Goal: Task Accomplishment & Management: Manage account settings

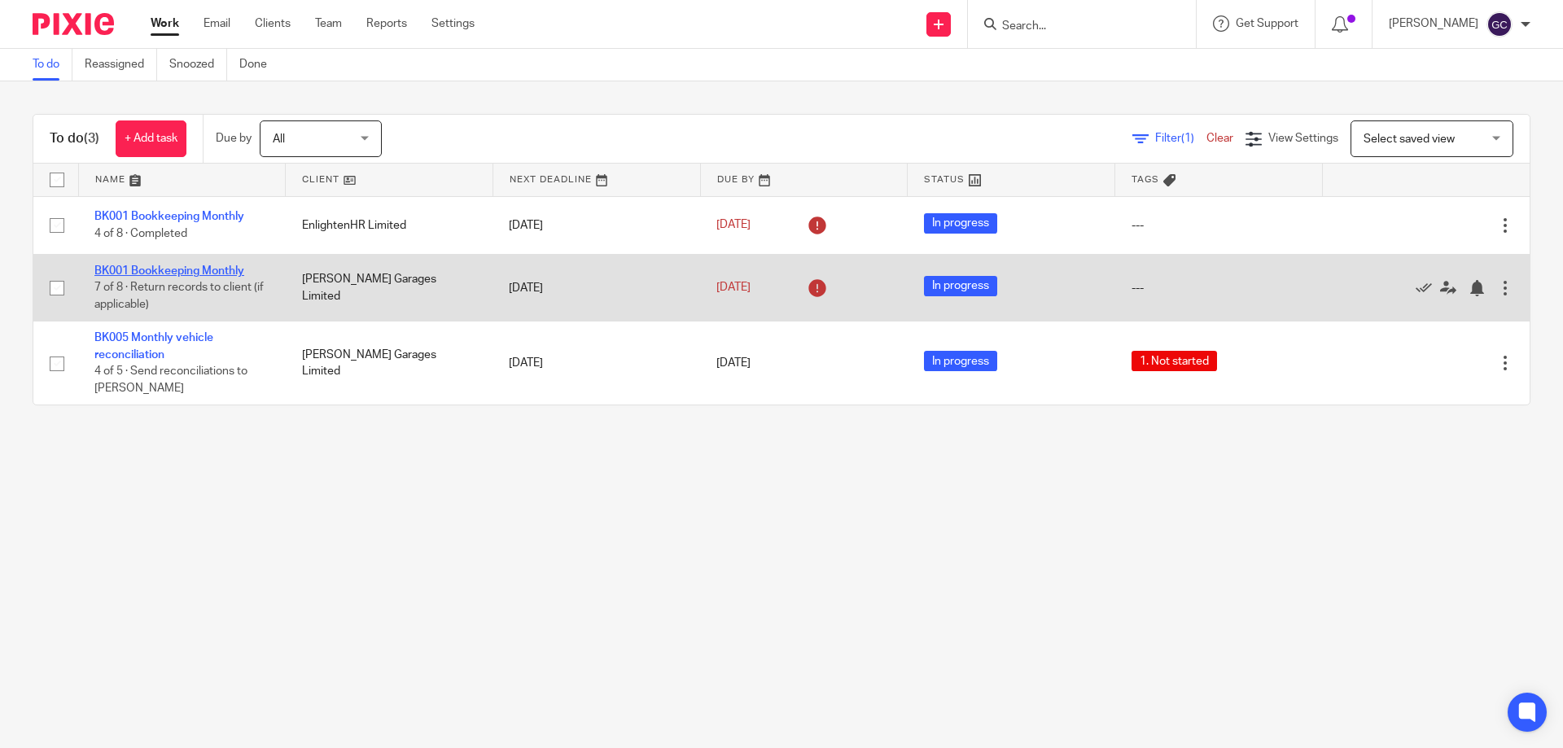
click at [209, 270] on link "BK001 Bookkeeping Monthly" at bounding box center [169, 270] width 150 height 11
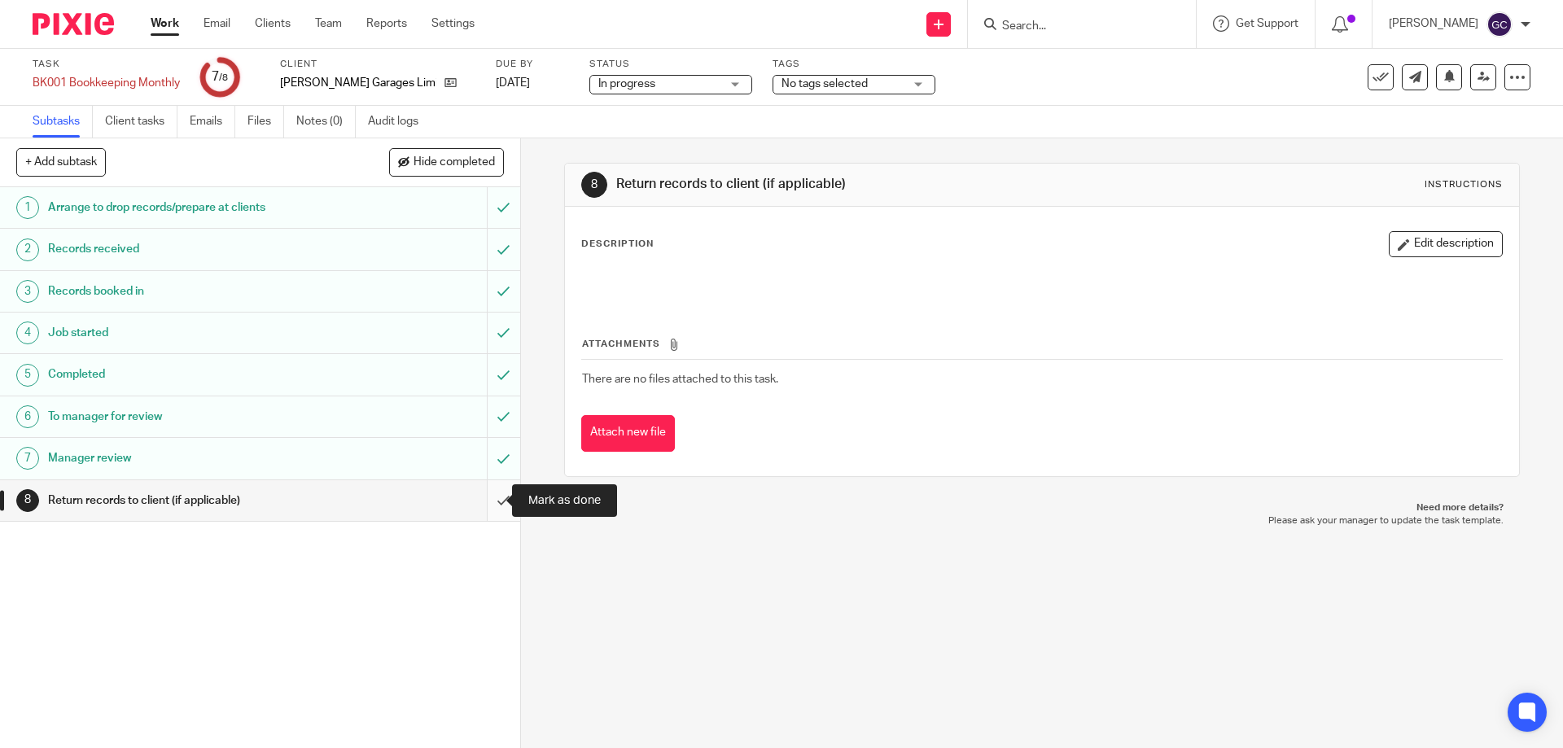
click at [485, 500] on input "submit" at bounding box center [260, 500] width 520 height 41
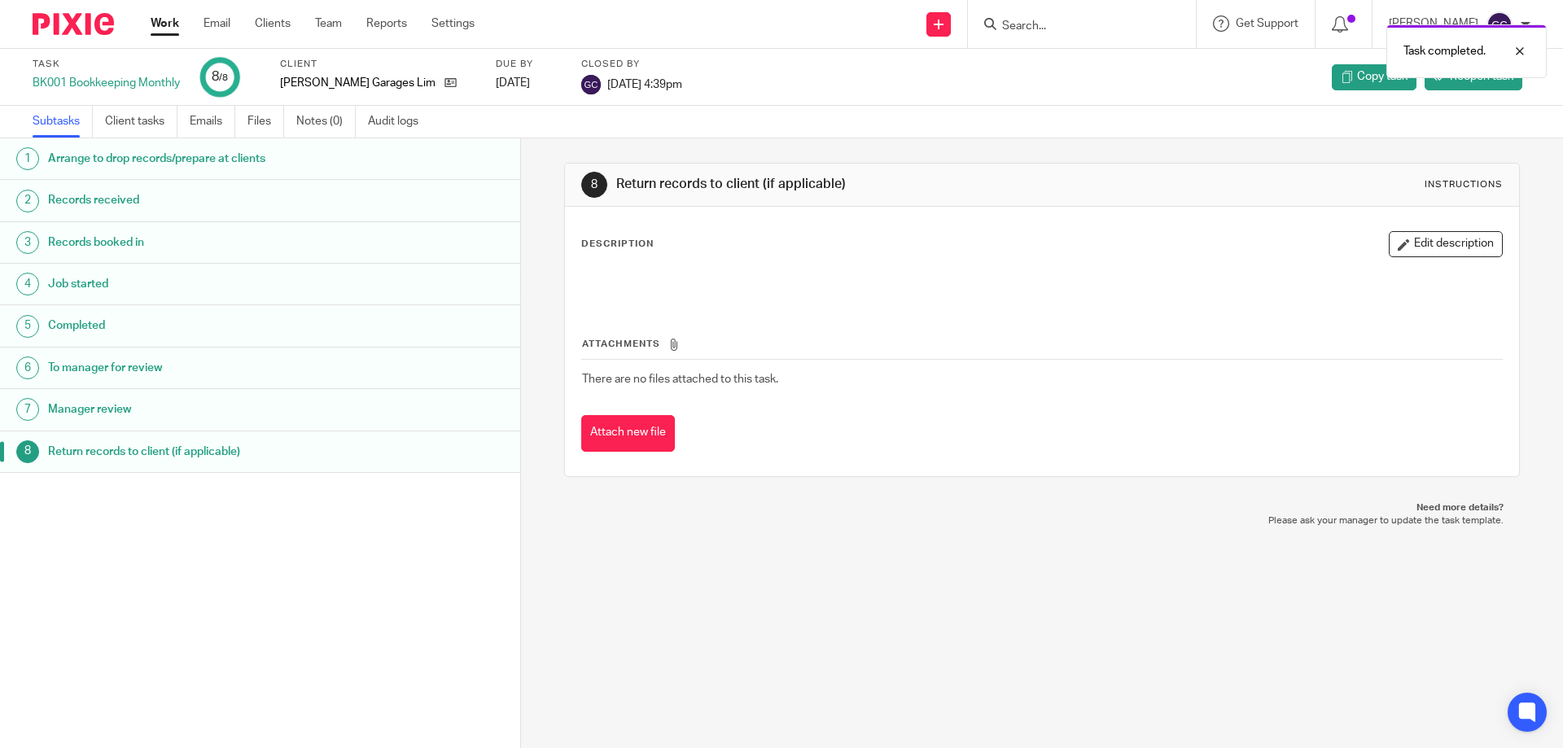
click at [63, 29] on img at bounding box center [73, 24] width 81 height 22
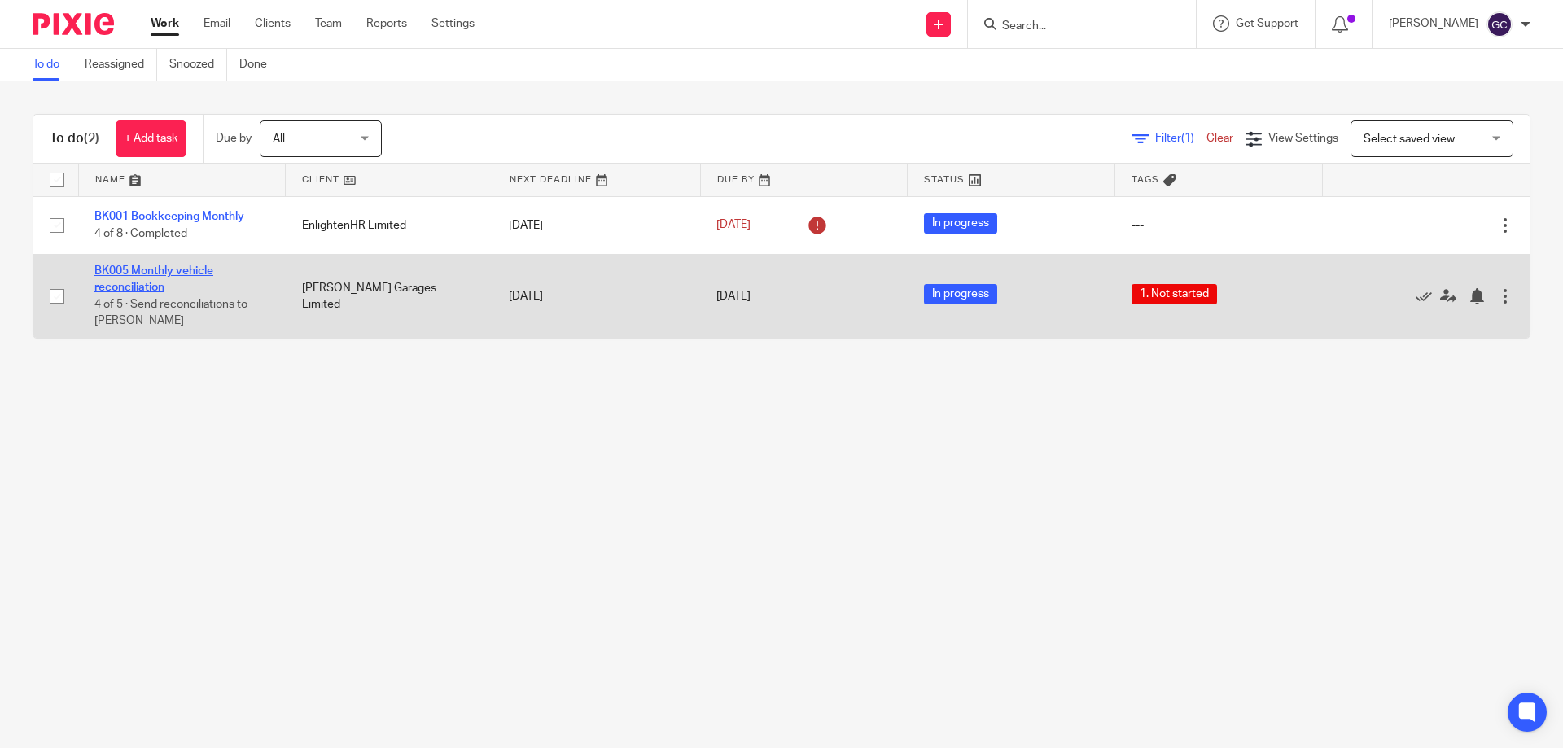
click at [137, 270] on link "BK005 Monthly vehicle reconciliation" at bounding box center [153, 279] width 119 height 28
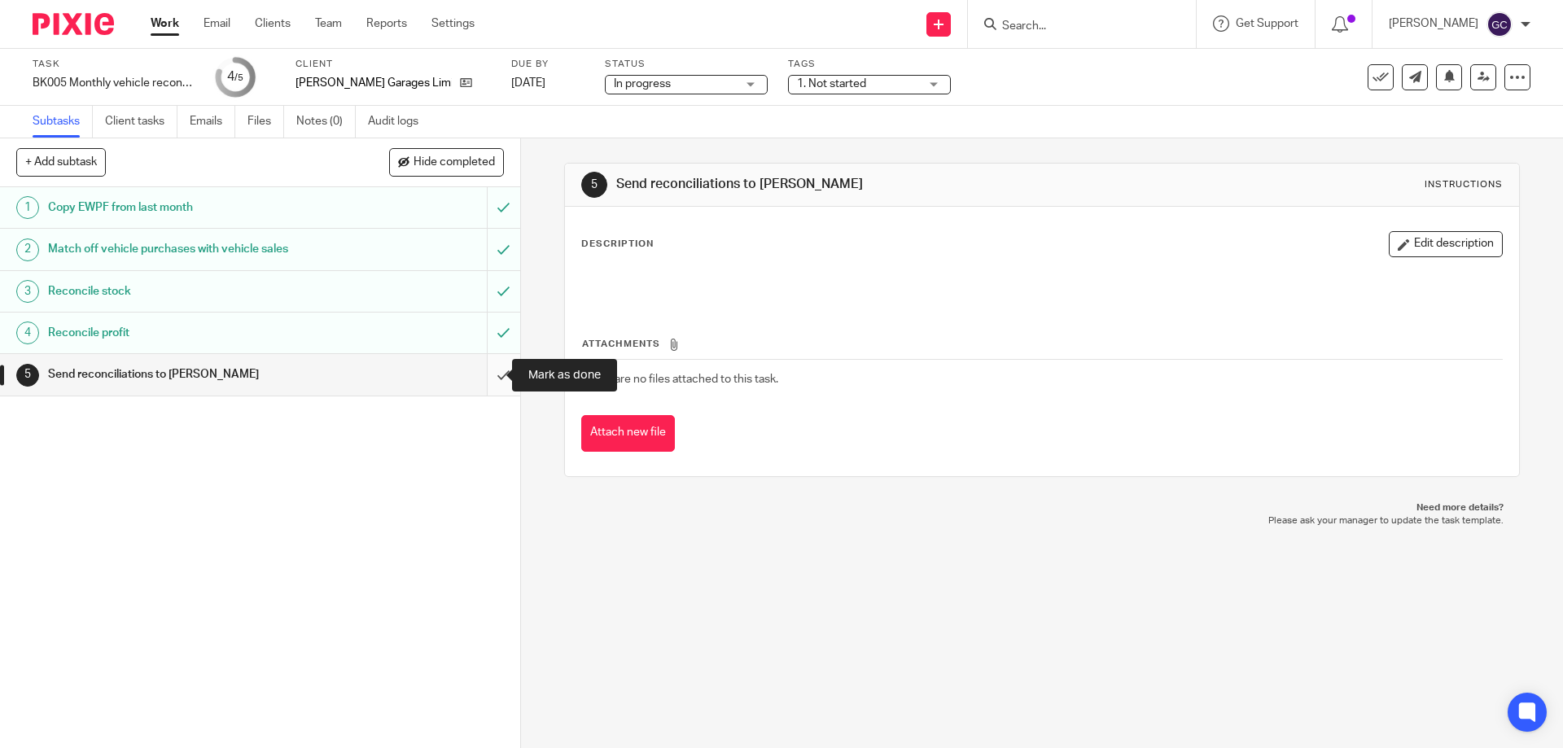
click at [487, 374] on input "submit" at bounding box center [260, 374] width 520 height 41
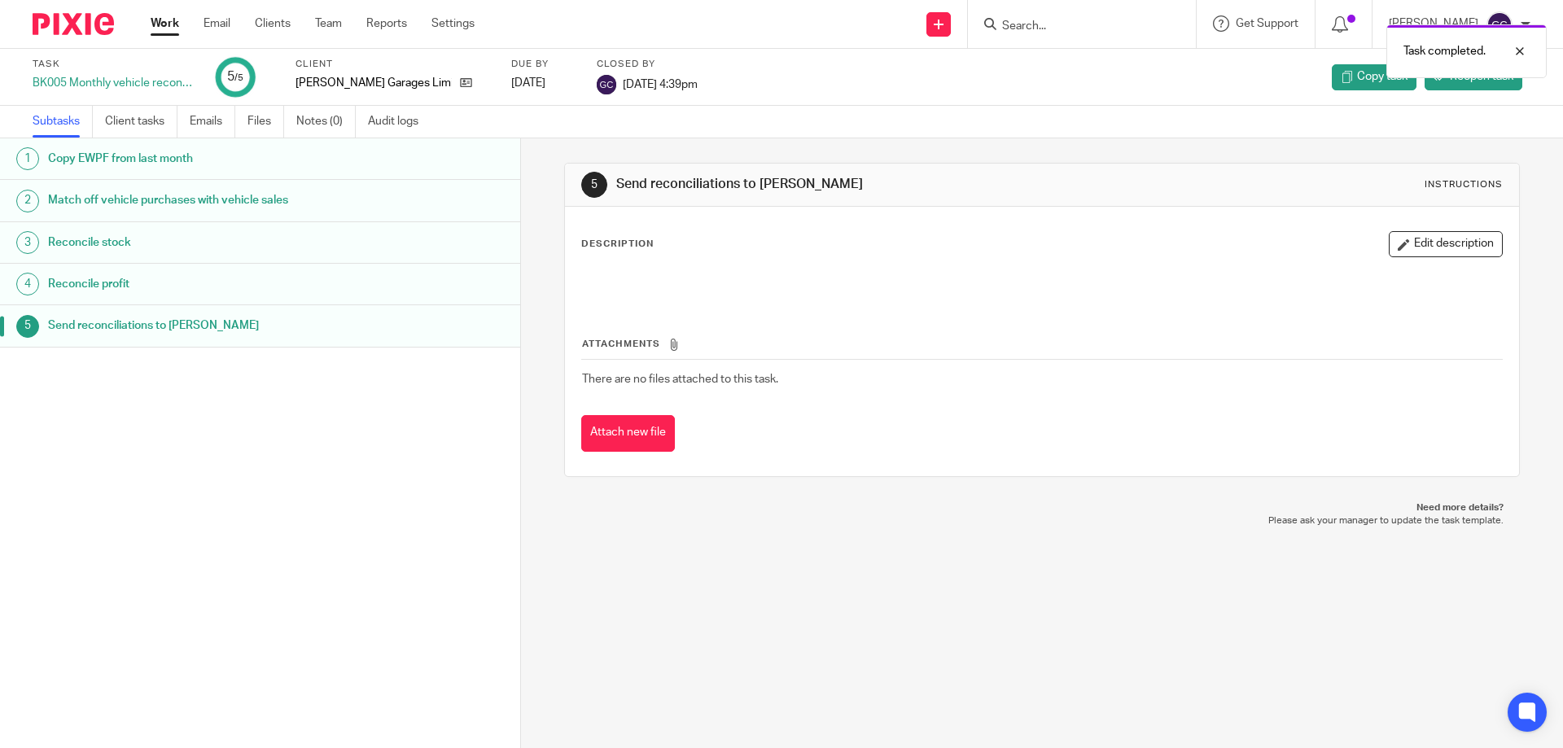
click at [72, 27] on img at bounding box center [73, 24] width 81 height 22
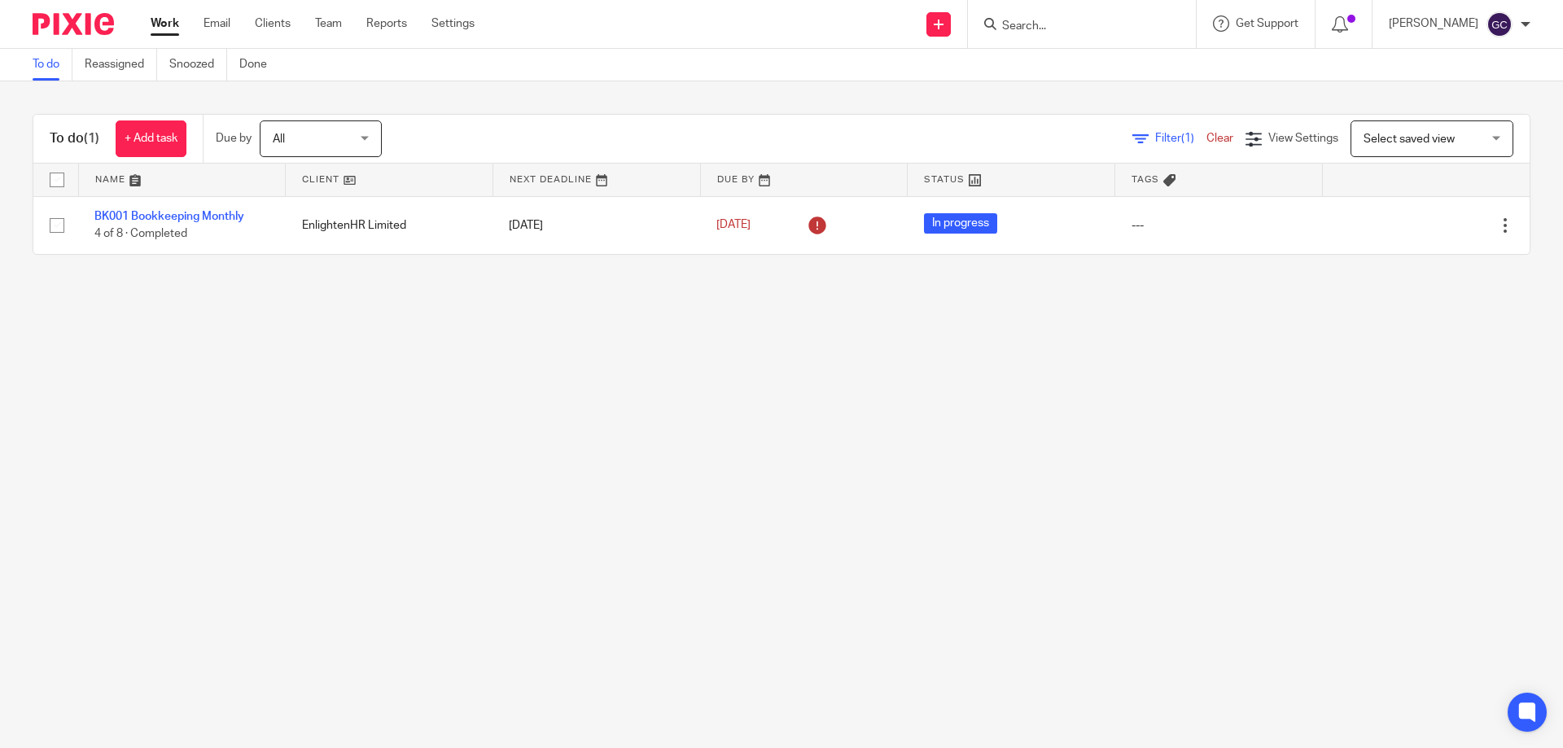
click at [1017, 17] on form at bounding box center [1086, 24] width 173 height 20
click at [1022, 22] on input "Search" at bounding box center [1073, 27] width 146 height 15
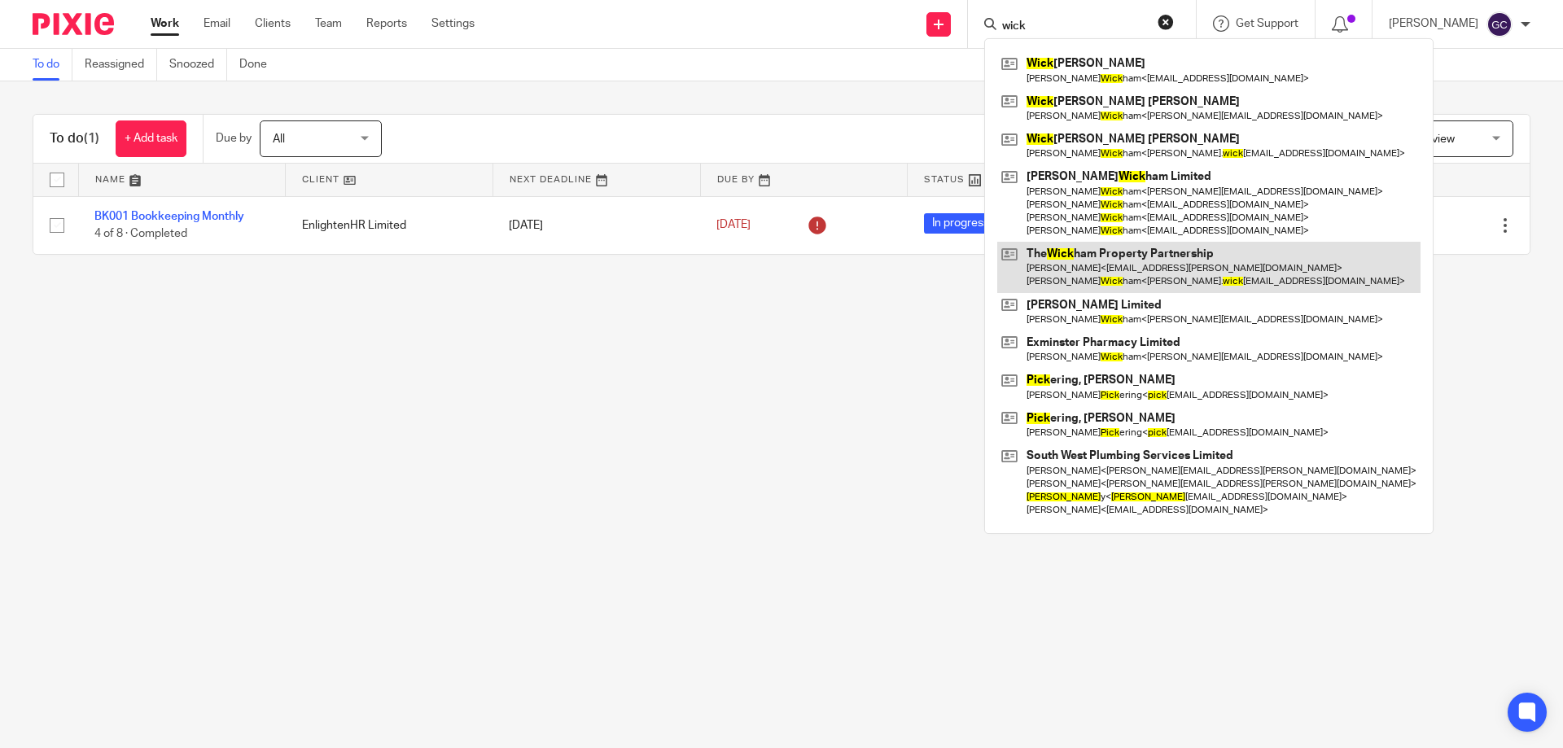
type input "wick"
click at [1110, 260] on link at bounding box center [1208, 267] width 423 height 50
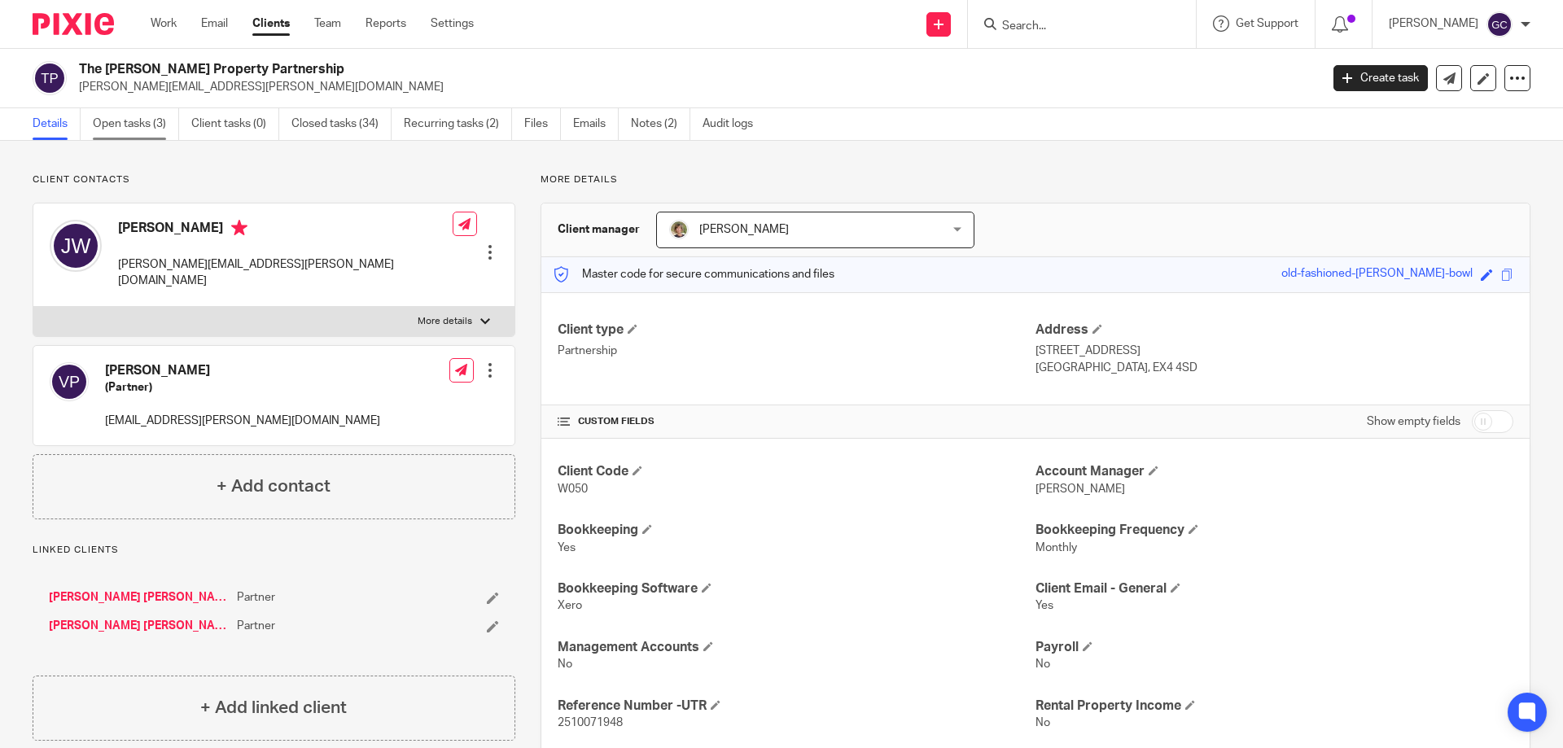
click at [150, 120] on link "Open tasks (3)" at bounding box center [136, 124] width 86 height 32
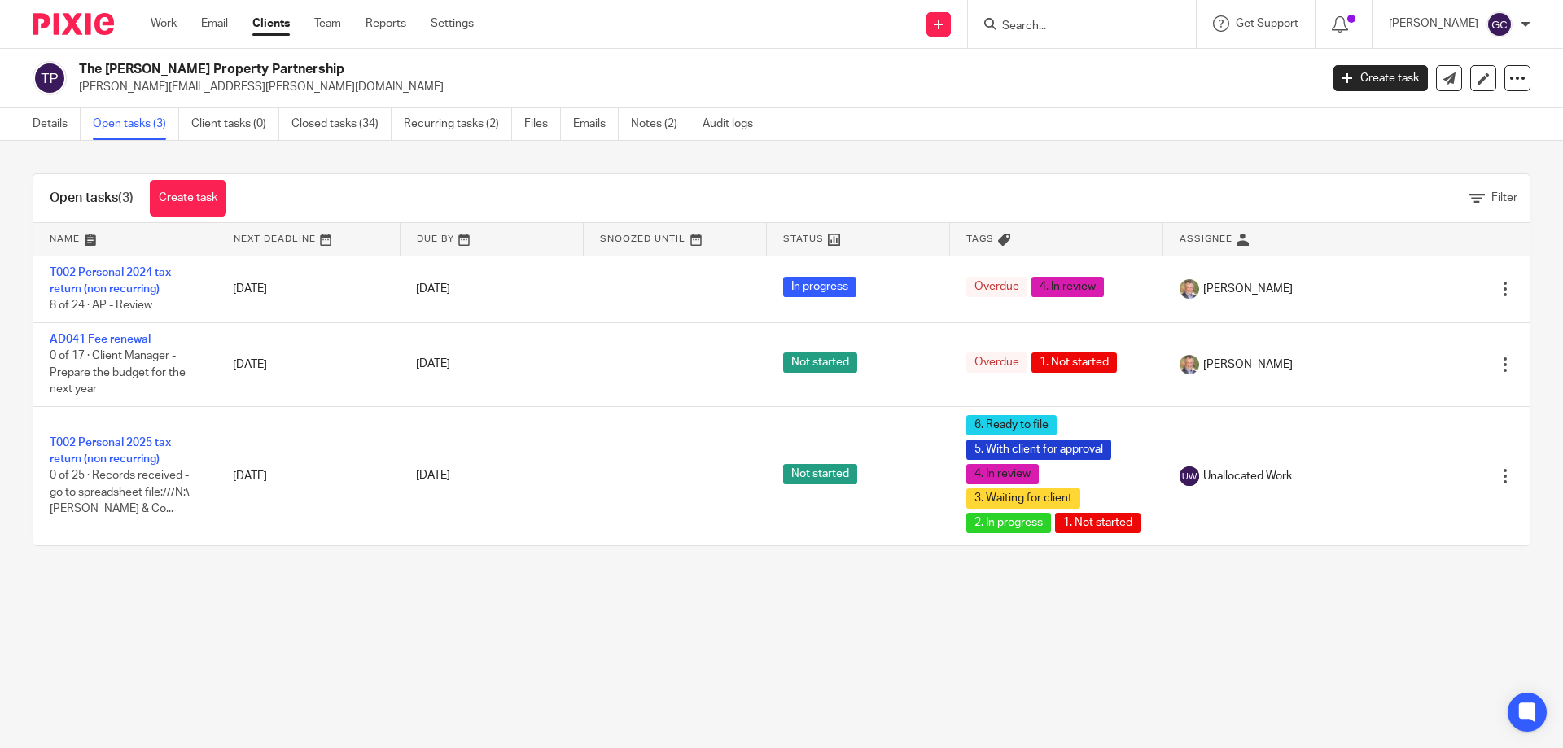
click at [56, 24] on img at bounding box center [73, 24] width 81 height 22
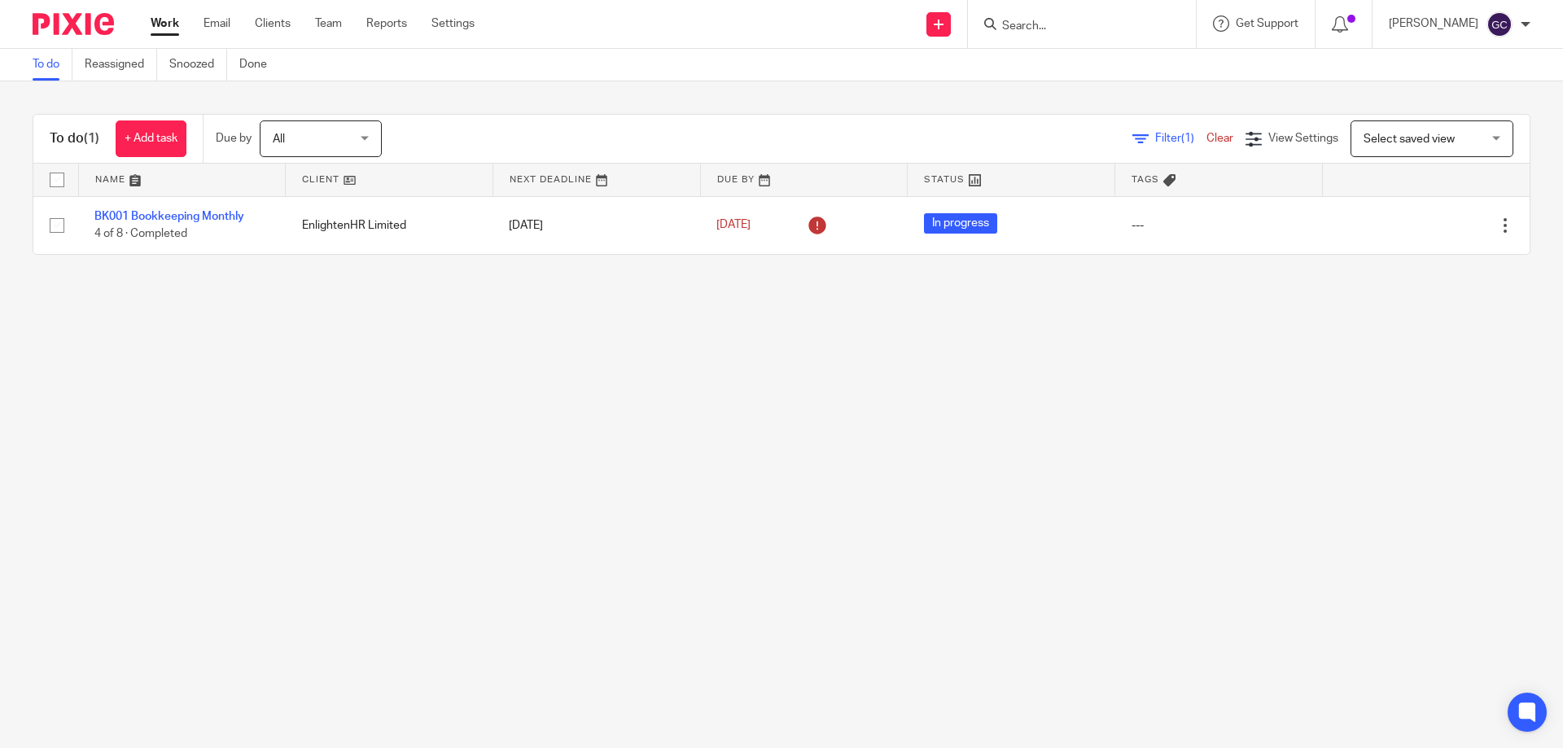
click at [431, 105] on div "To do (1) + Add task Due by All All [DATE] [DATE] This week Next week This mont…" at bounding box center [781, 184] width 1563 height 206
